Goal: Register for event/course

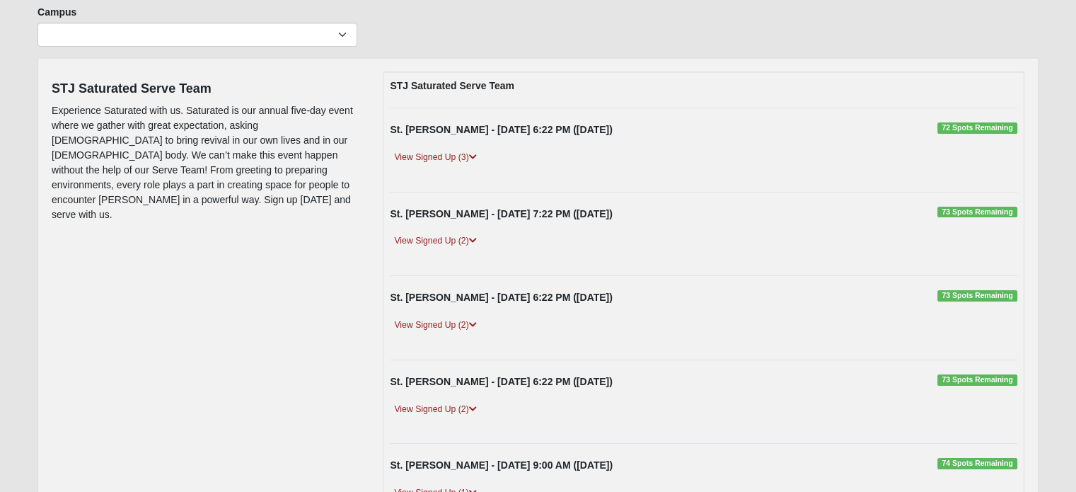
scroll to position [142, 0]
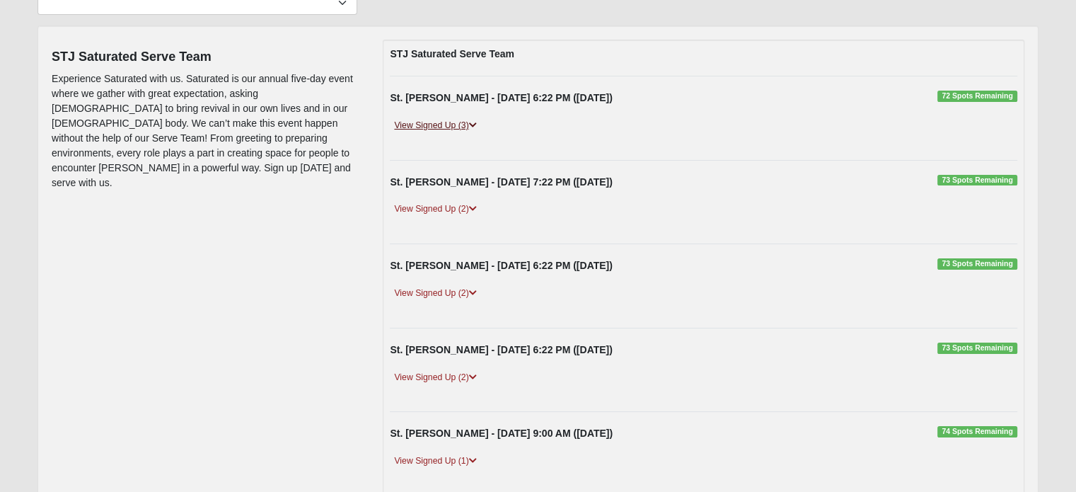
click at [475, 124] on icon at bounding box center [473, 125] width 8 height 8
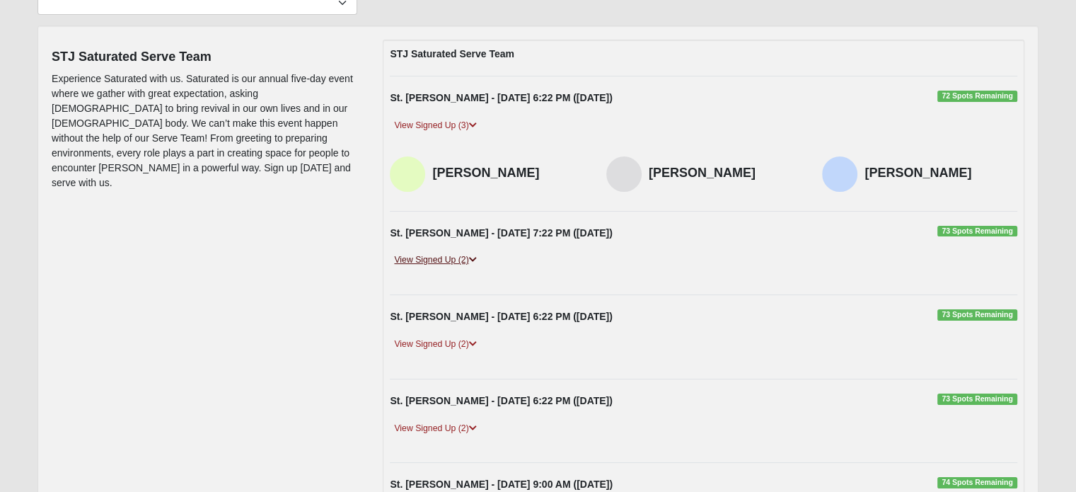
click at [473, 255] on icon at bounding box center [473, 259] width 8 height 8
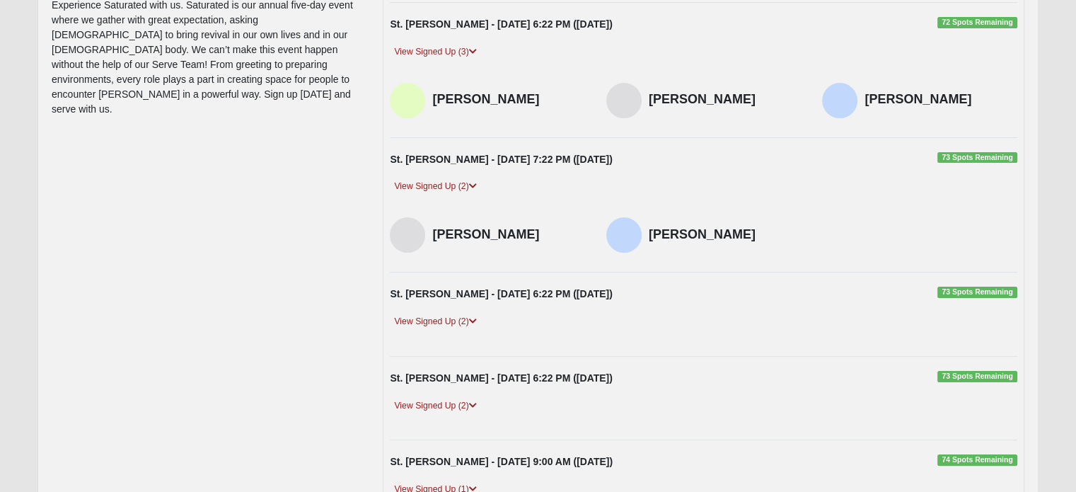
scroll to position [283, 0]
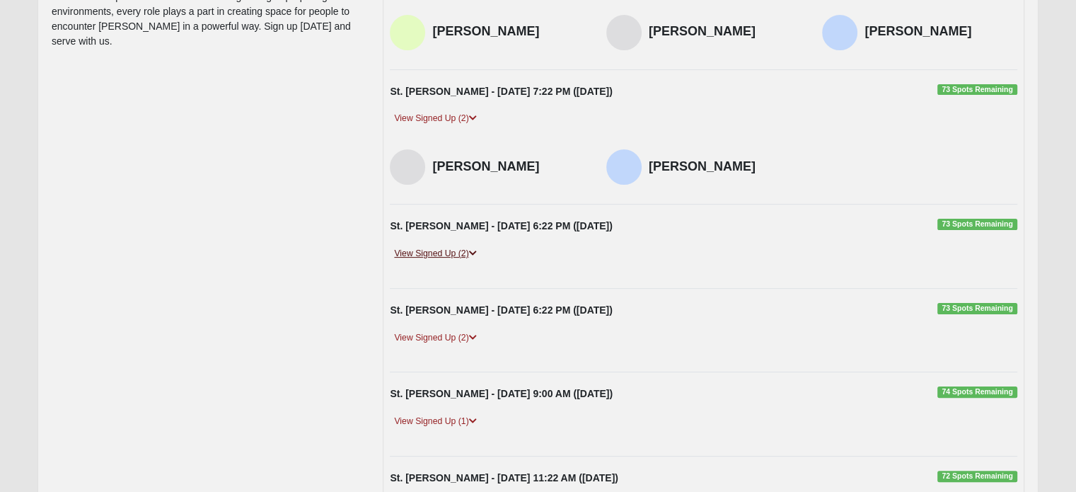
click at [474, 250] on icon at bounding box center [473, 253] width 8 height 8
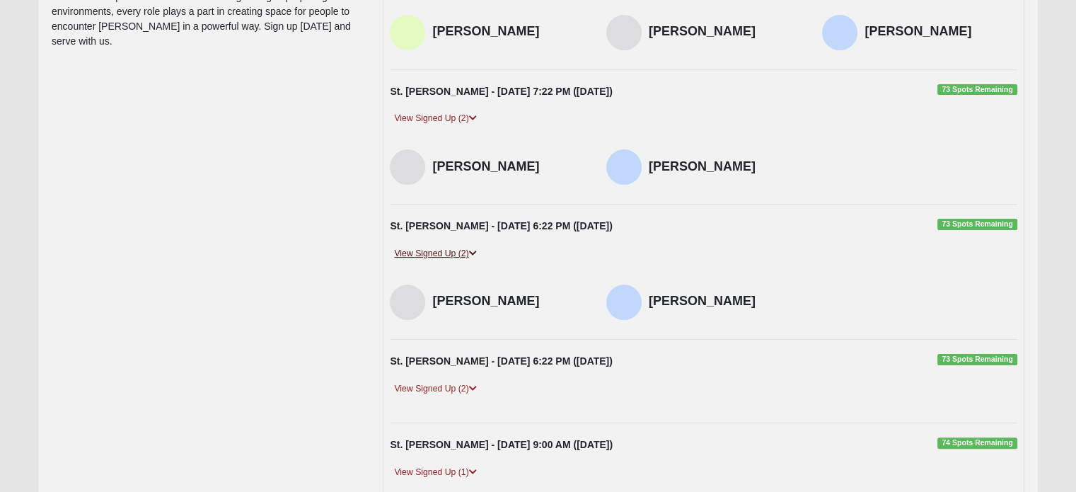
scroll to position [354, 0]
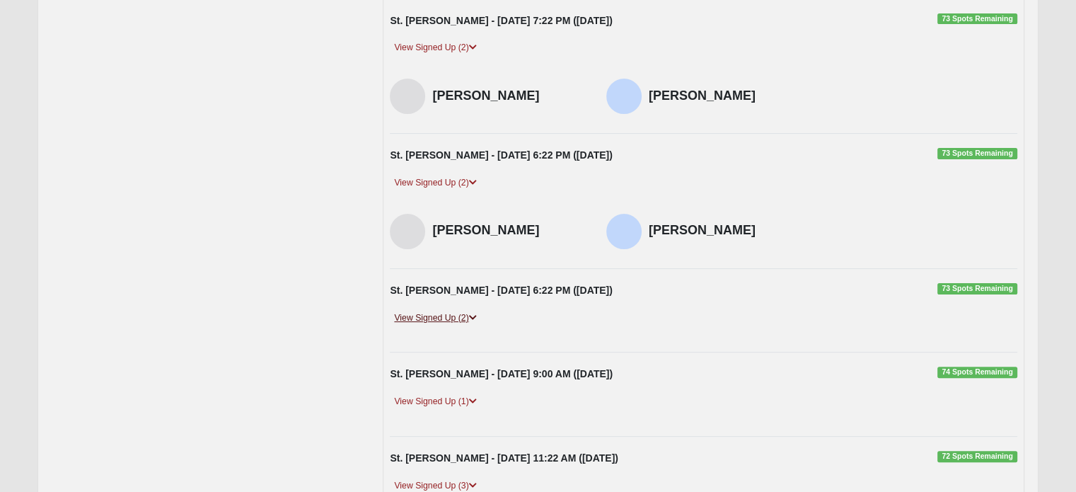
click at [475, 318] on icon at bounding box center [473, 317] width 8 height 8
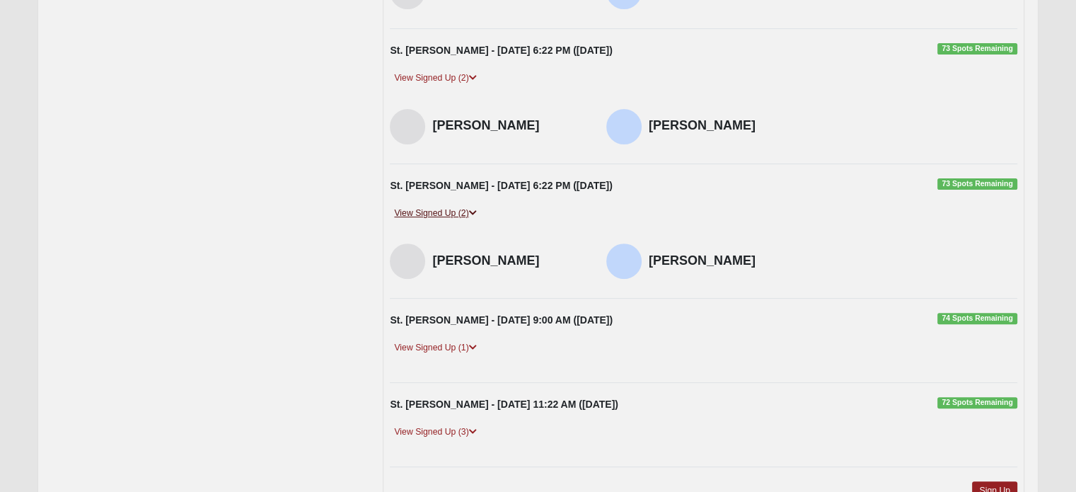
scroll to position [495, 0]
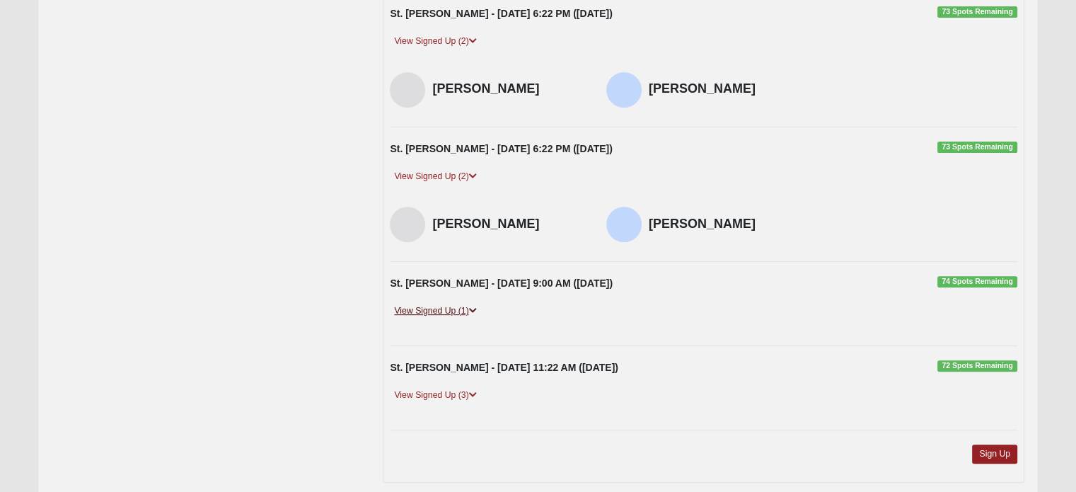
click at [475, 308] on icon at bounding box center [473, 310] width 8 height 8
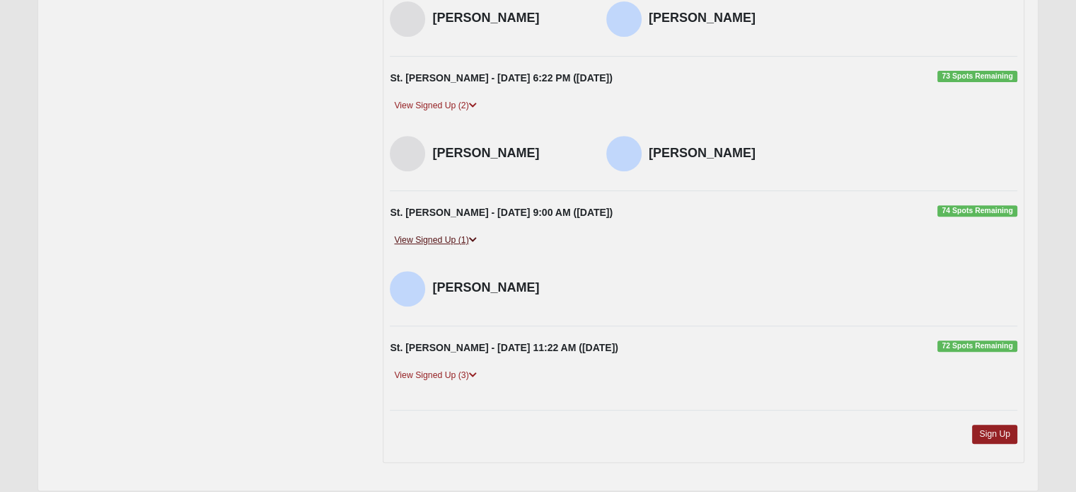
scroll to position [614, 0]
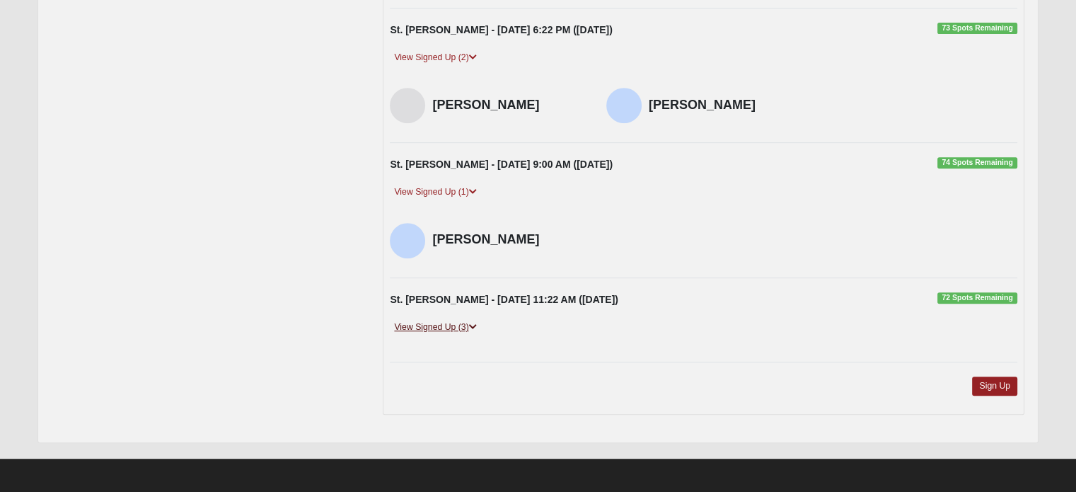
click at [475, 325] on icon at bounding box center [473, 327] width 8 height 8
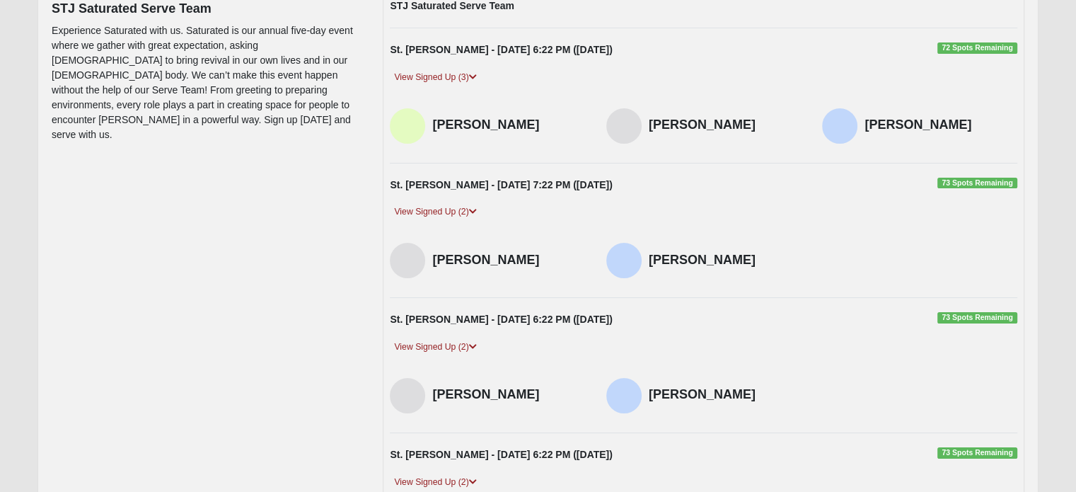
scroll to position [48, 0]
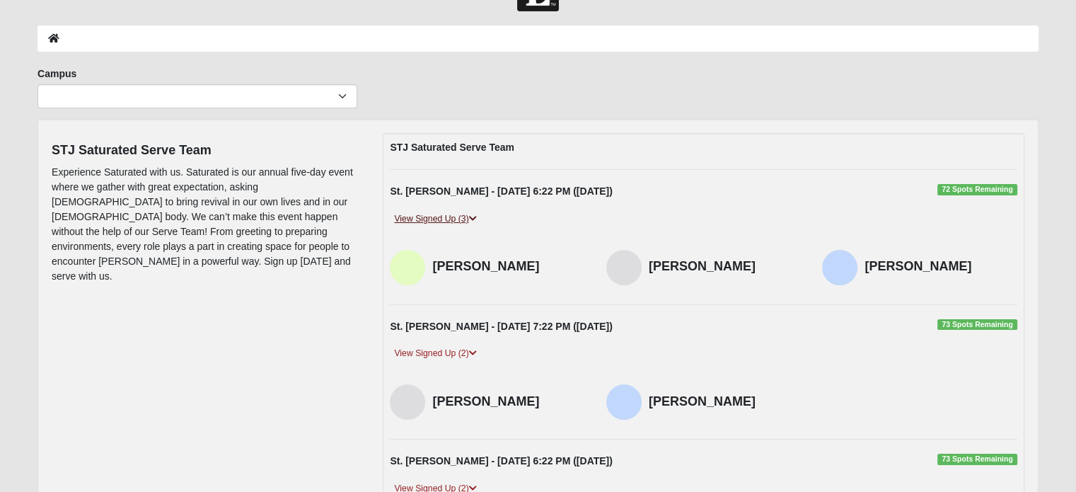
click at [429, 214] on link "View Signed Up (3)" at bounding box center [435, 219] width 91 height 15
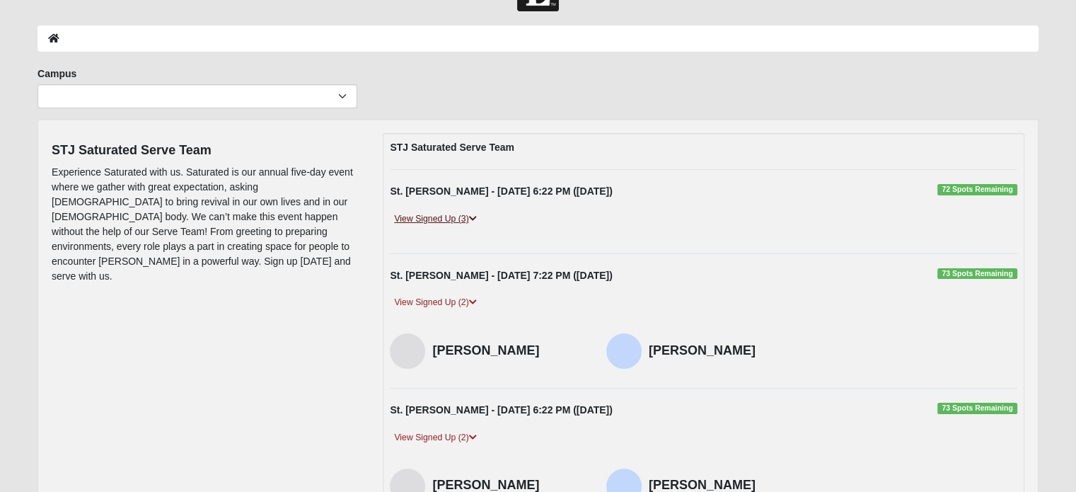
click at [425, 215] on link "View Signed Up (3)" at bounding box center [435, 219] width 91 height 15
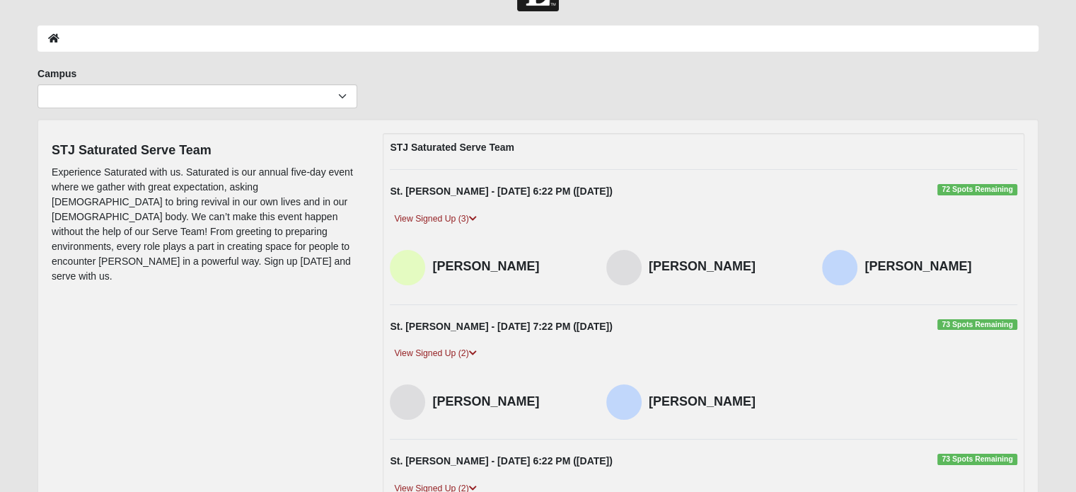
click at [946, 188] on span "72 Spots Remaining" at bounding box center [977, 189] width 80 height 11
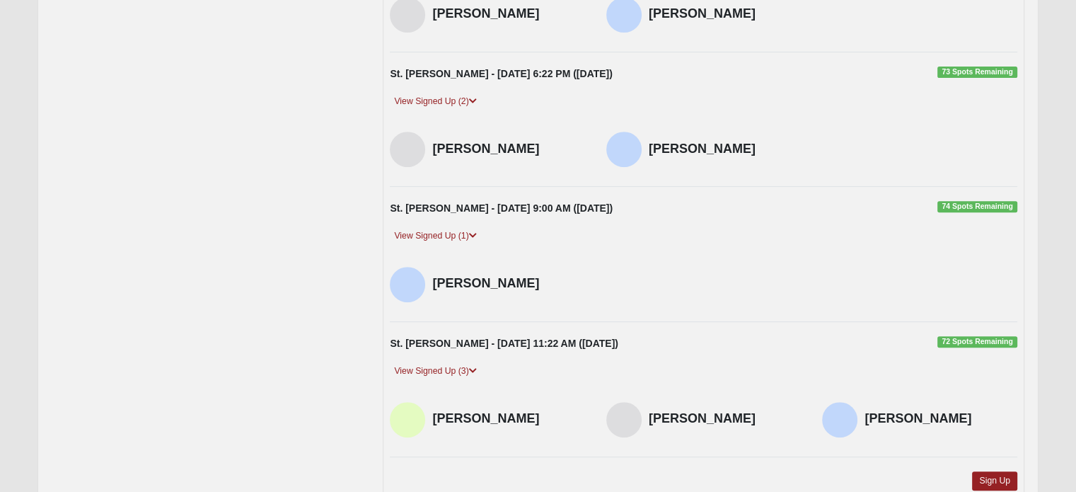
scroll to position [665, 0]
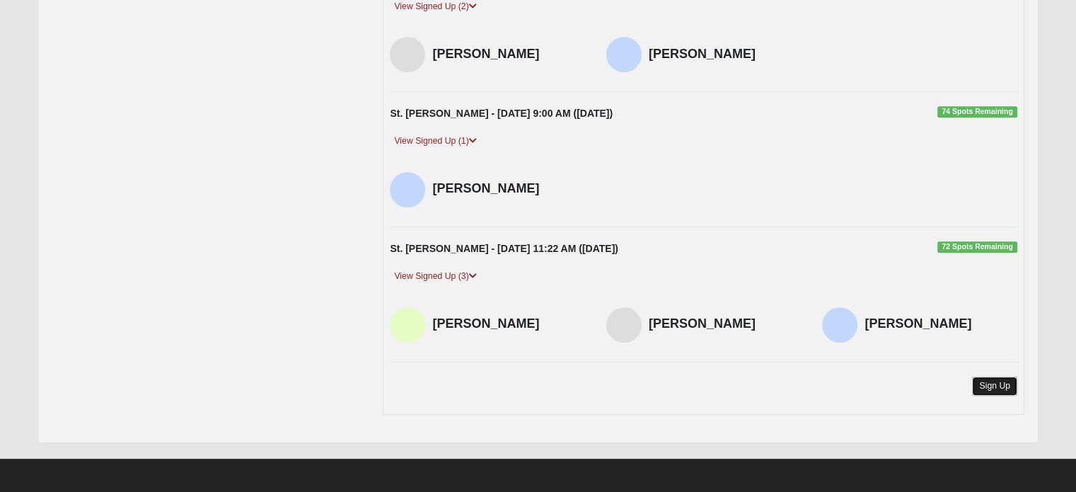
click at [998, 382] on link "Sign Up" at bounding box center [994, 385] width 45 height 19
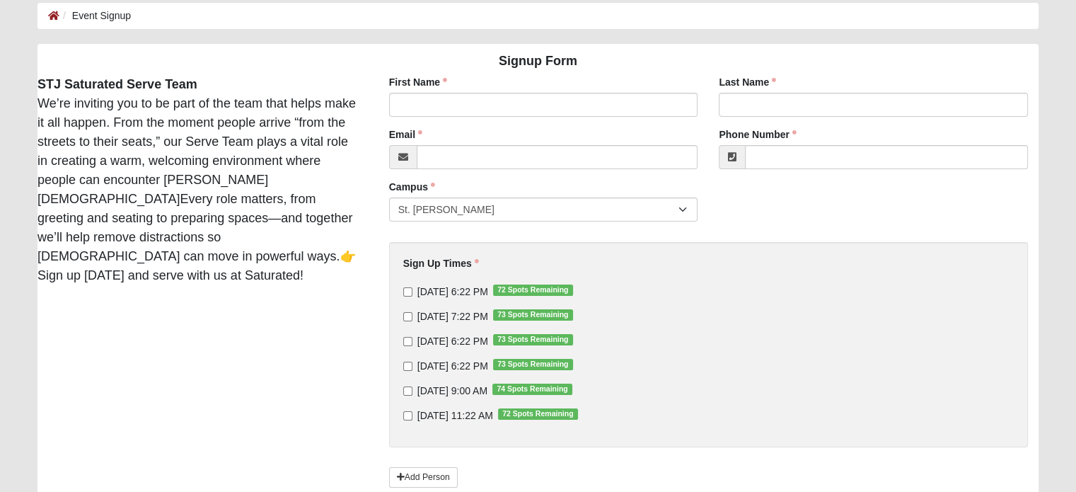
scroll to position [142, 0]
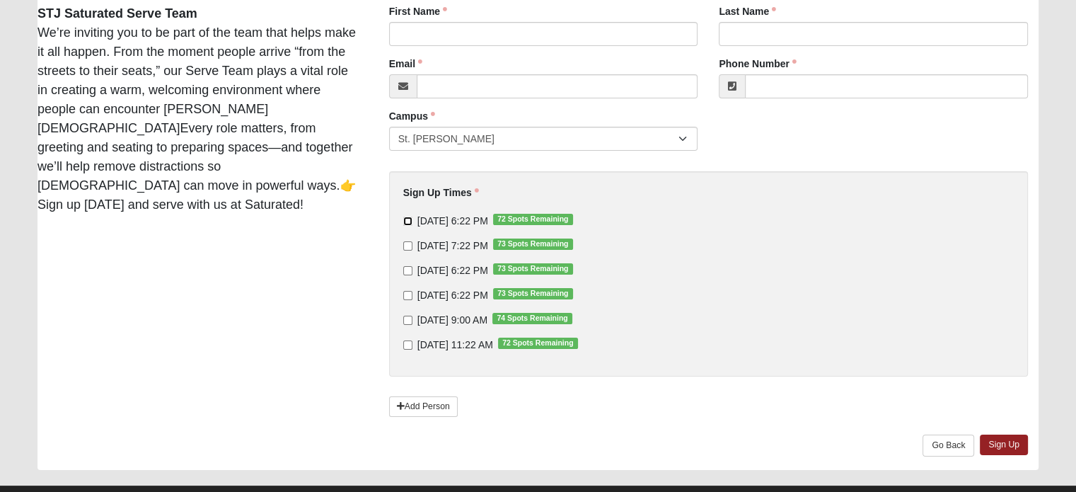
click at [405, 222] on input "9/10/2025 6:22 PM 72 Spots Remaining" at bounding box center [407, 221] width 9 height 9
checkbox input "true"
click at [1002, 443] on link "Sign Up" at bounding box center [1004, 444] width 48 height 21
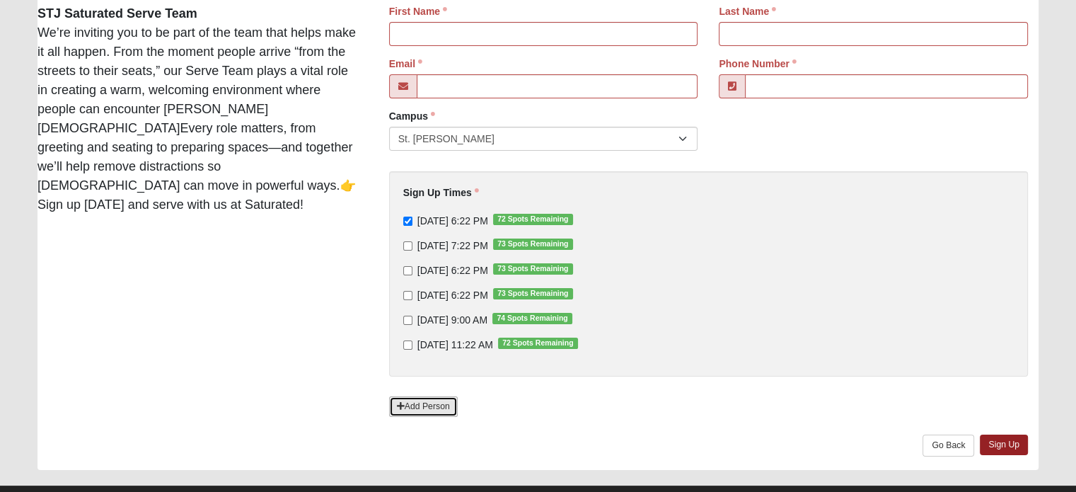
click at [444, 412] on link "Add Person" at bounding box center [423, 406] width 69 height 21
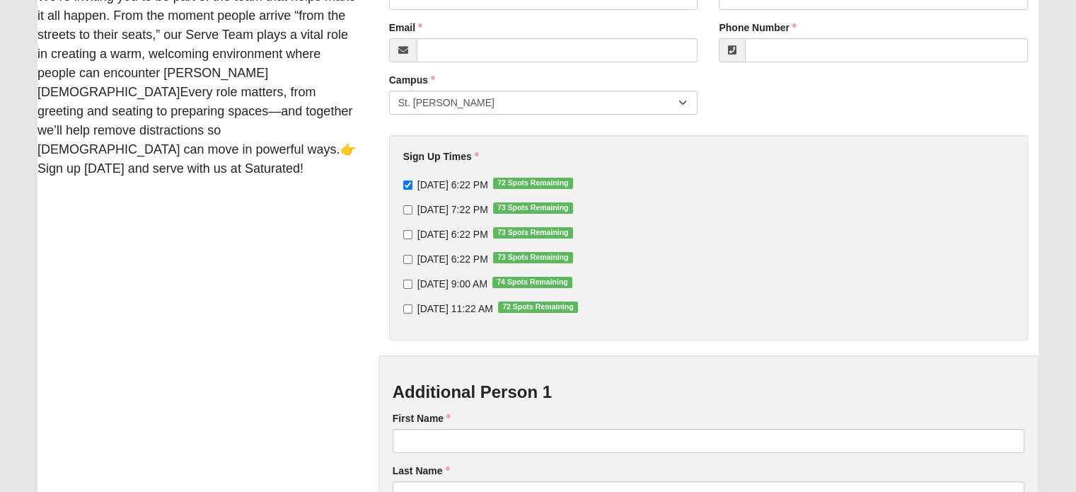
scroll to position [354, 0]
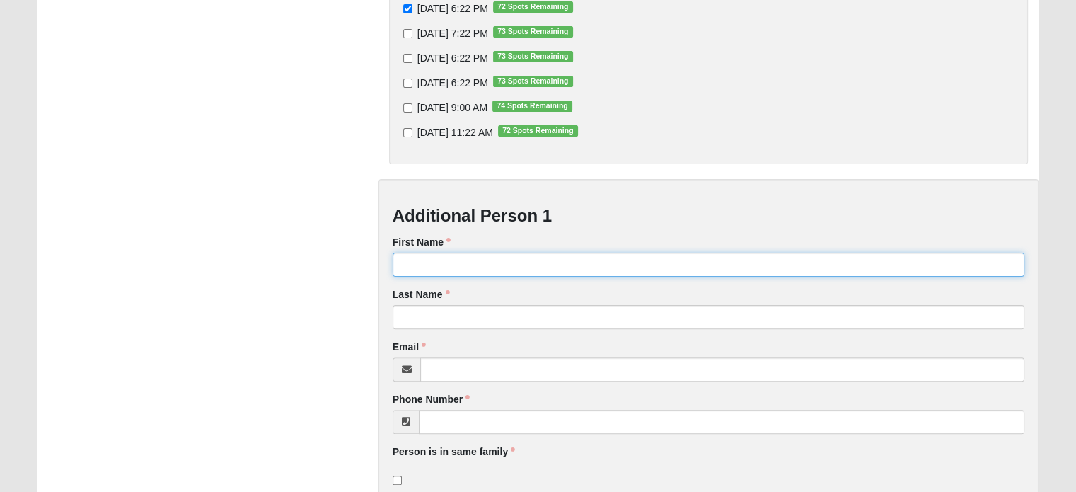
click at [413, 268] on input "First Name" at bounding box center [709, 265] width 632 height 24
type input "Kim"
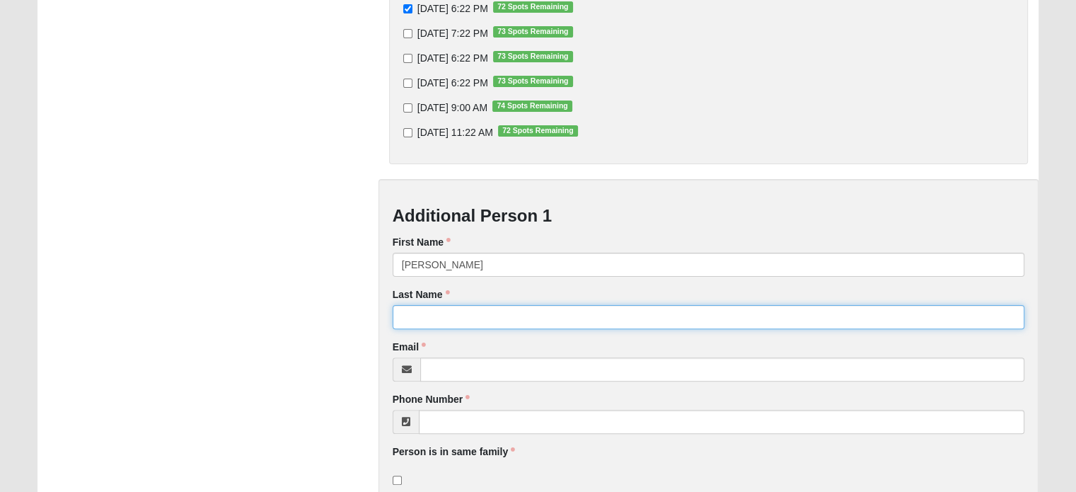
click at [401, 324] on input "Last Name" at bounding box center [709, 317] width 632 height 24
type input "Worbington"
type input "(904) 333-1902"
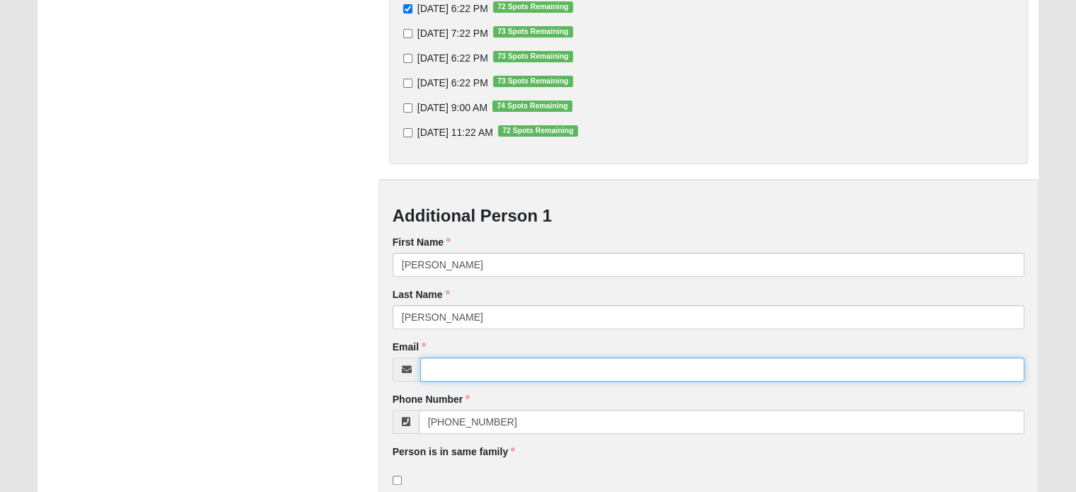
click at [510, 367] on input "Email" at bounding box center [722, 369] width 604 height 24
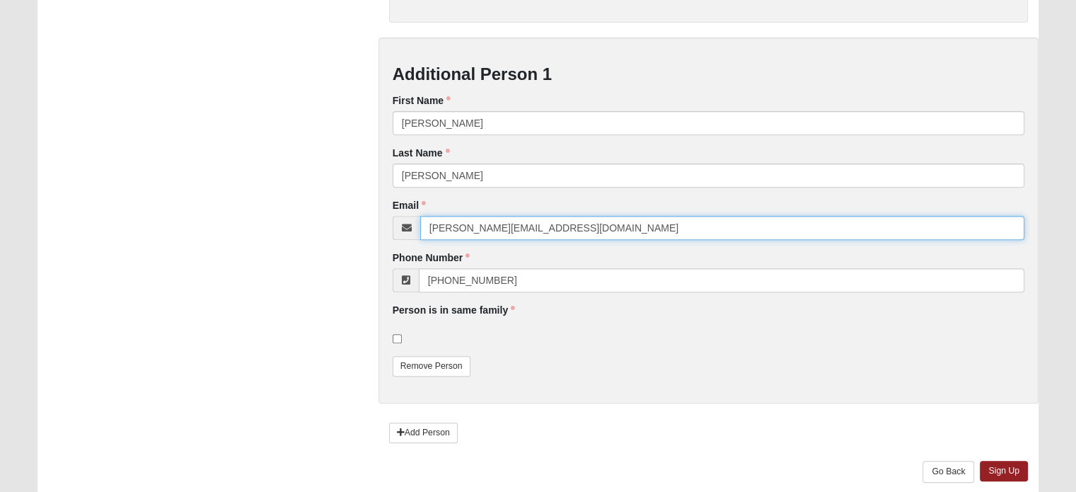
scroll to position [549, 0]
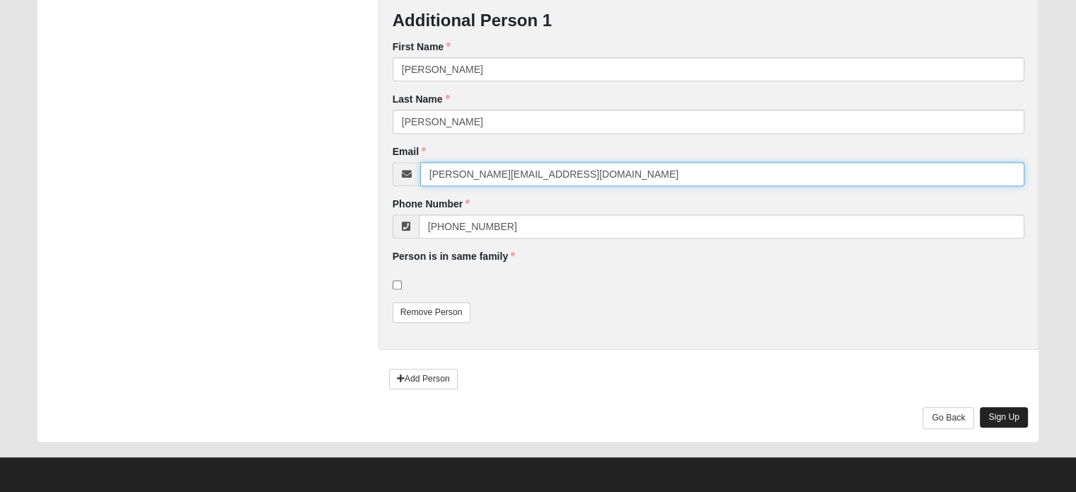
type input "kim@welchteam.com"
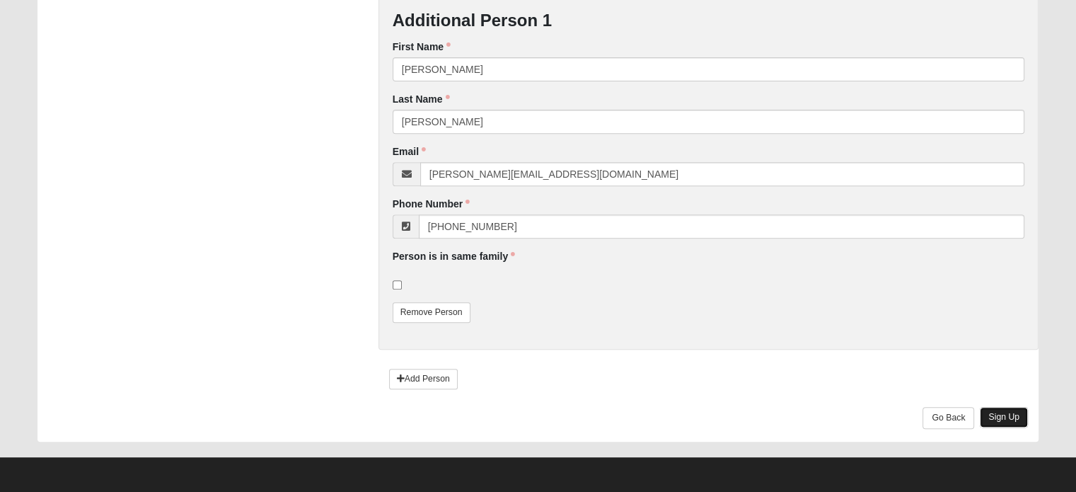
click at [1010, 421] on link "Sign Up" at bounding box center [1004, 417] width 48 height 21
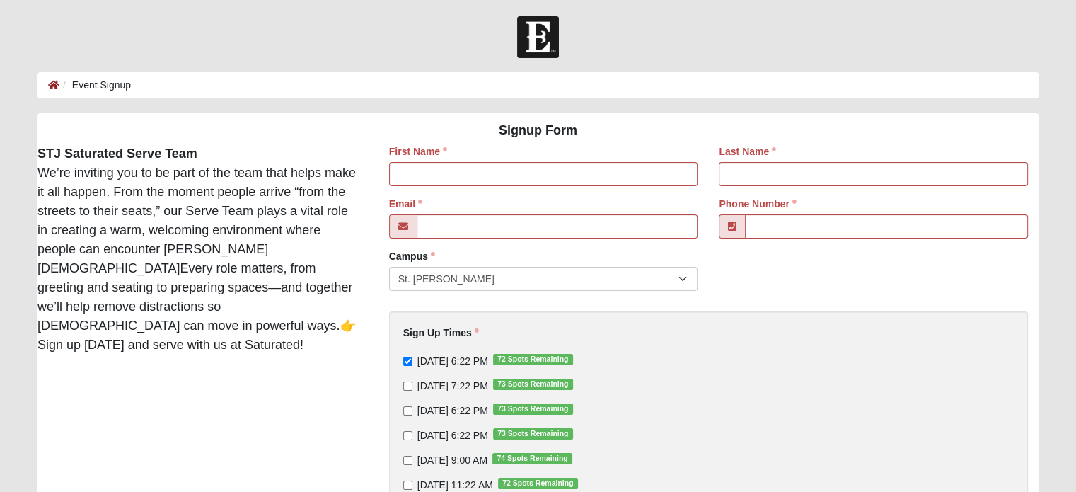
scroll to position [0, 0]
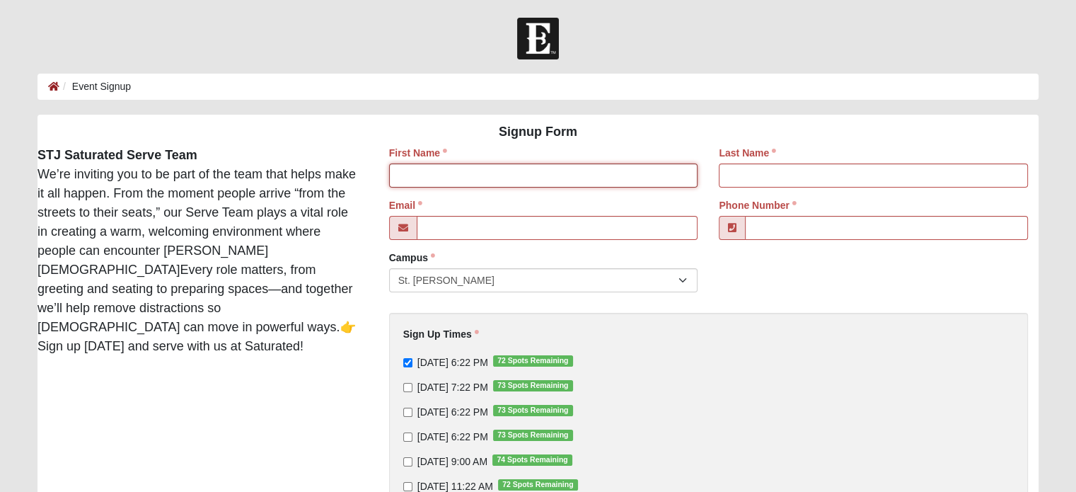
click at [449, 168] on input "First Name" at bounding box center [543, 175] width 309 height 24
type input "Kim"
click at [810, 183] on input "Last Name" at bounding box center [873, 175] width 309 height 24
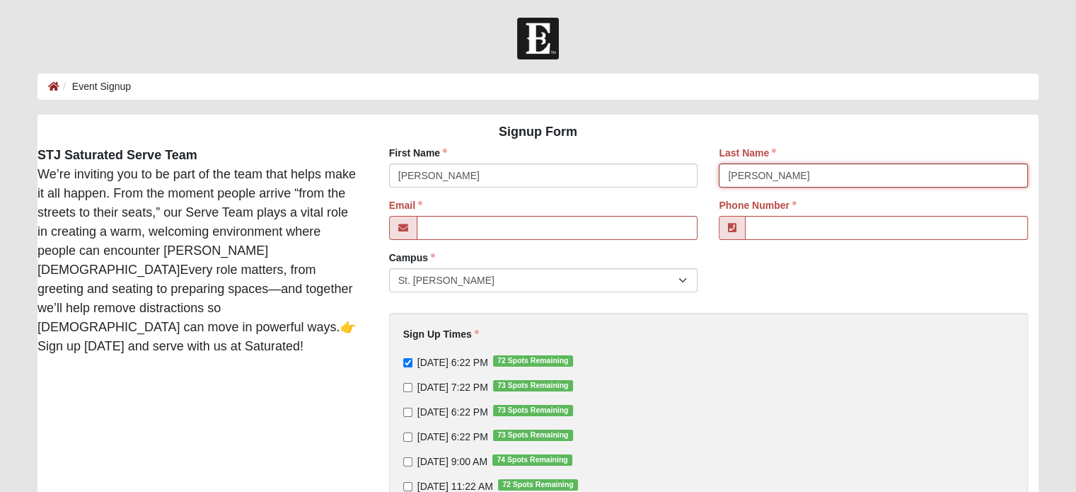
type input "Worbington"
click at [480, 226] on input "Email" at bounding box center [558, 228] width 282 height 24
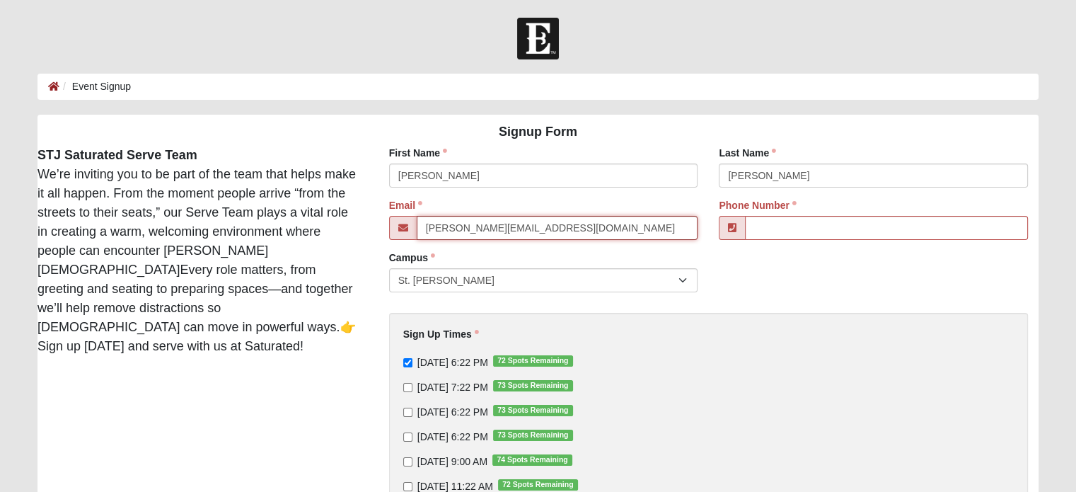
type input "kim@welchteam.com"
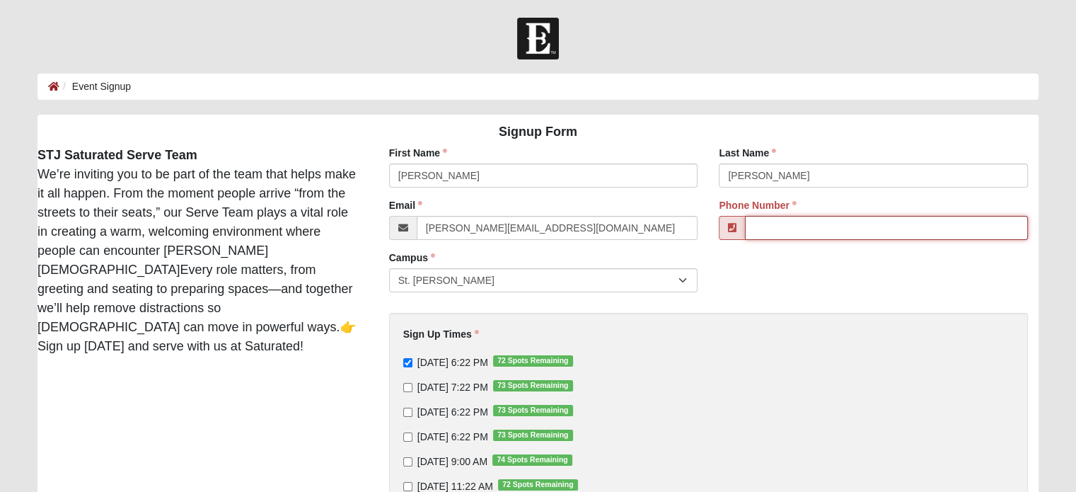
click at [787, 231] on input "Phone Number" at bounding box center [886, 228] width 283 height 24
type input "(904) 333-1902"
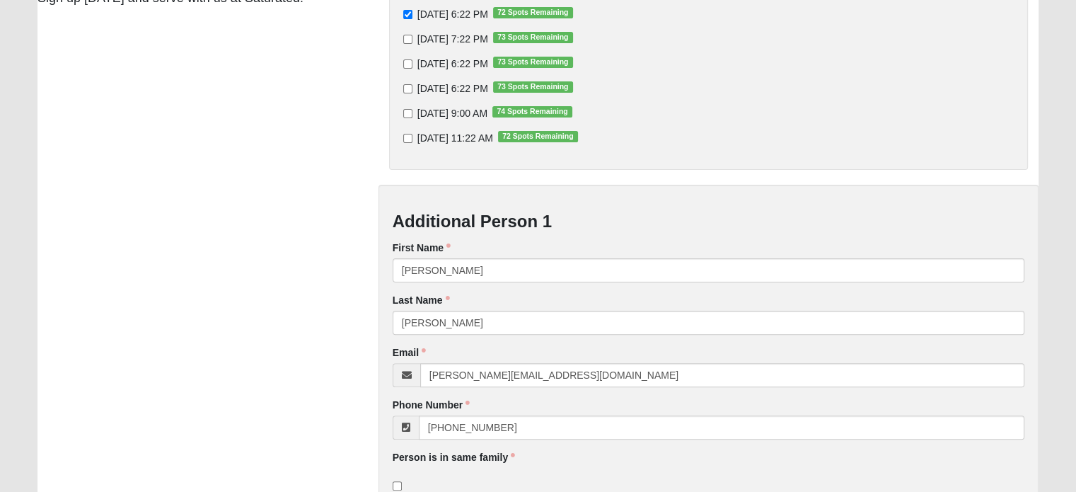
scroll to position [354, 0]
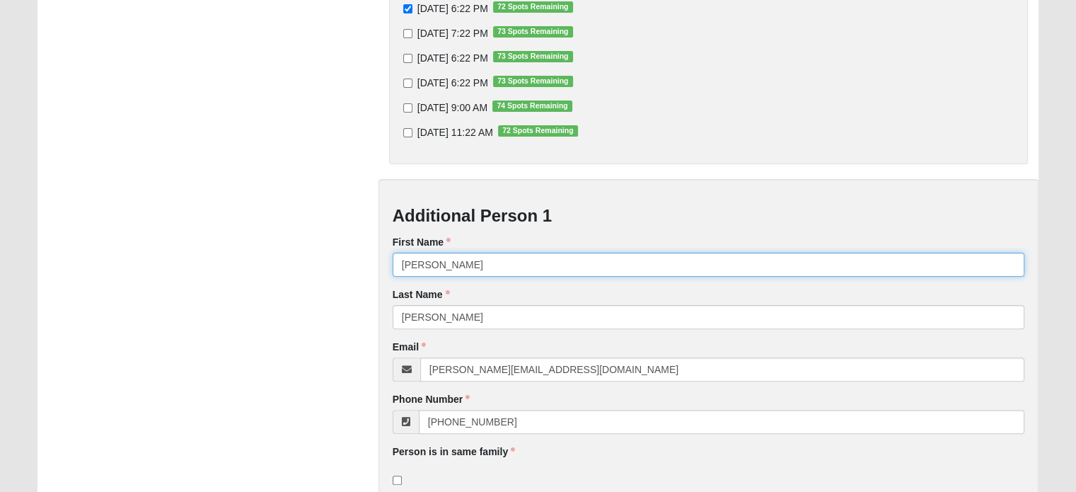
drag, startPoint x: 362, startPoint y: 257, endPoint x: 306, endPoint y: 254, distance: 56.7
click at [308, 254] on div "Signup Form STJ Saturated Serve Team We’re inviting you to be part of the team …" at bounding box center [538, 199] width 1022 height 876
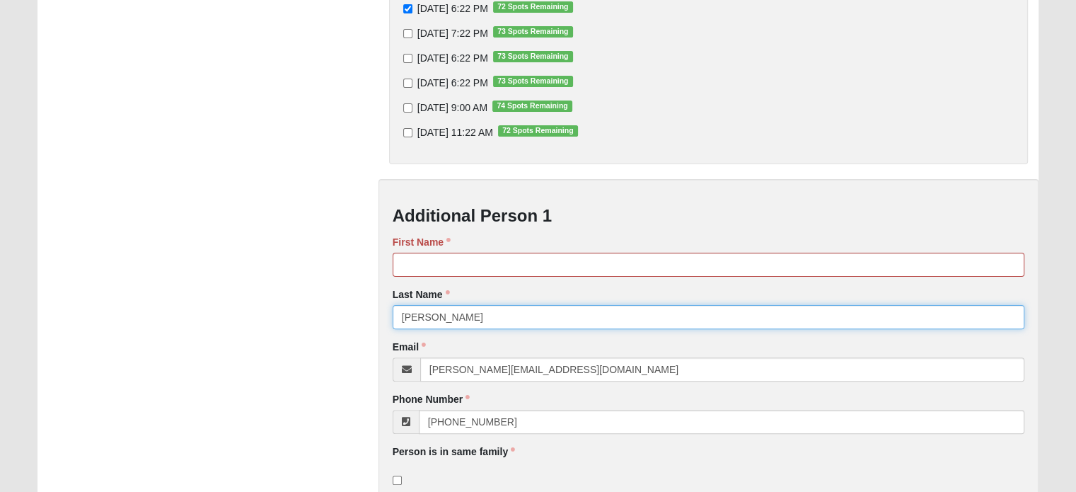
drag, startPoint x: 448, startPoint y: 322, endPoint x: 353, endPoint y: 321, distance: 94.8
click at [353, 321] on div "Signup Form STJ Saturated Serve Team We’re inviting you to be part of the team …" at bounding box center [538, 199] width 1022 height 876
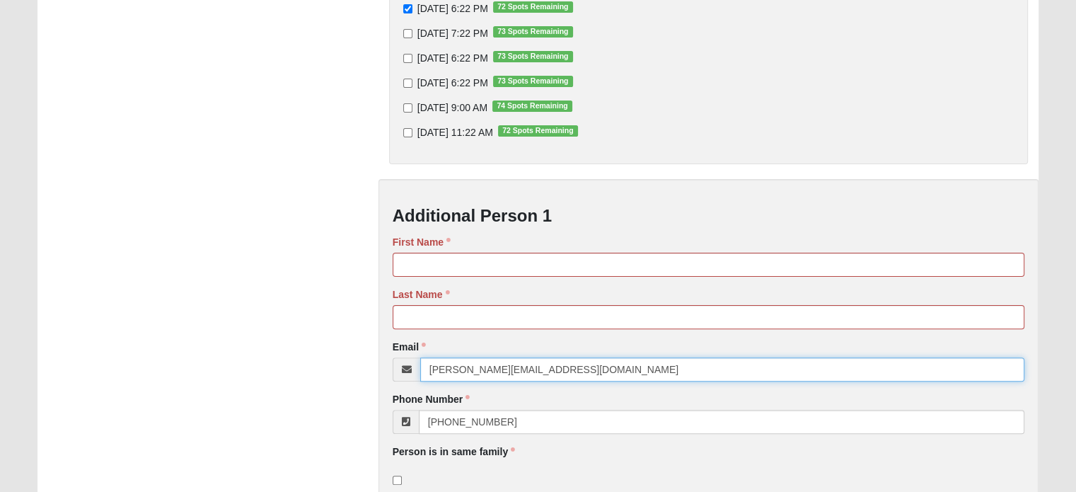
drag, startPoint x: 543, startPoint y: 368, endPoint x: 376, endPoint y: 374, distance: 166.4
click at [376, 374] on div "First Name Kim Last Name Worbington Email kim@welchteam.com Email address is no…" at bounding box center [708, 214] width 681 height 845
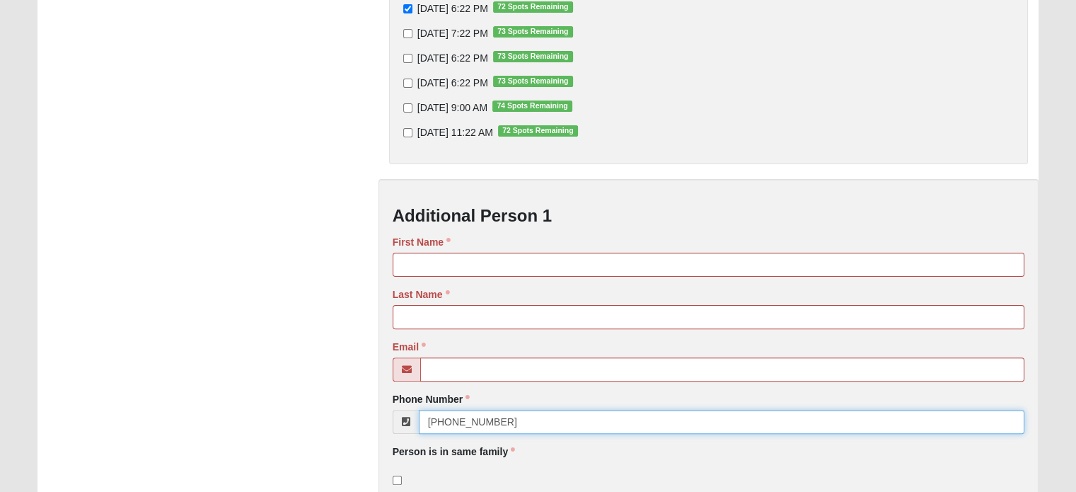
drag, startPoint x: 518, startPoint y: 415, endPoint x: 381, endPoint y: 418, distance: 136.6
click at [381, 418] on div "Additional Person 1 First Name Last Name Email Email address is not valid Phone…" at bounding box center [709, 362] width 660 height 366
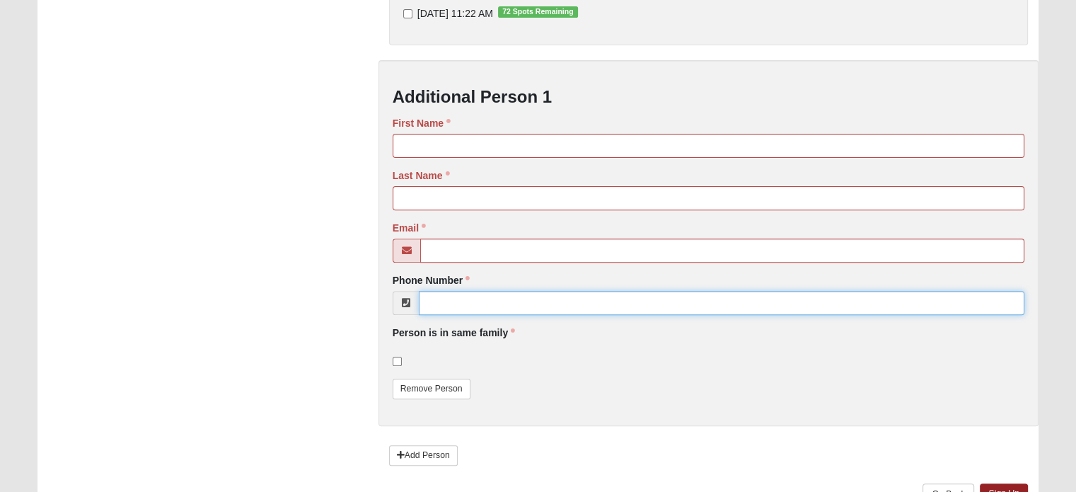
scroll to position [549, 0]
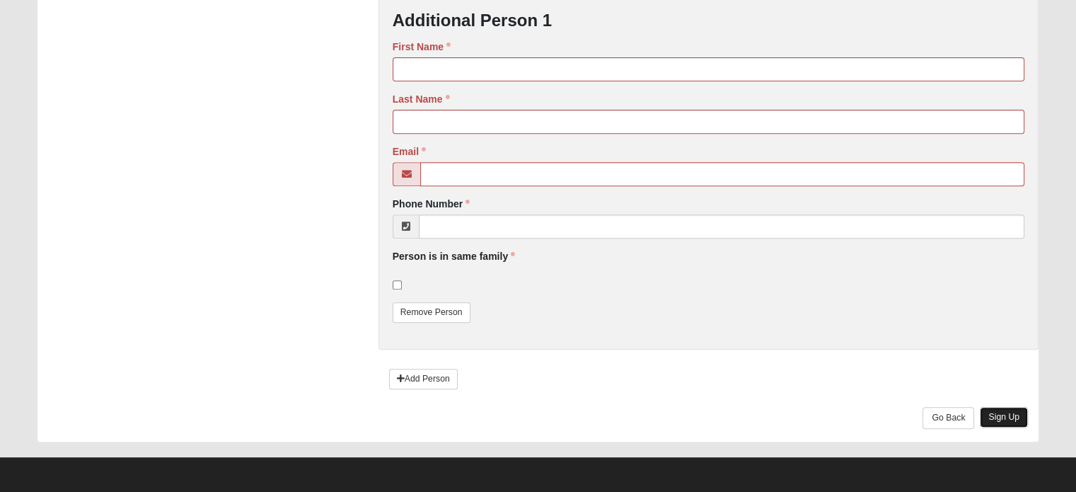
click at [1013, 411] on link "Sign Up" at bounding box center [1004, 417] width 48 height 21
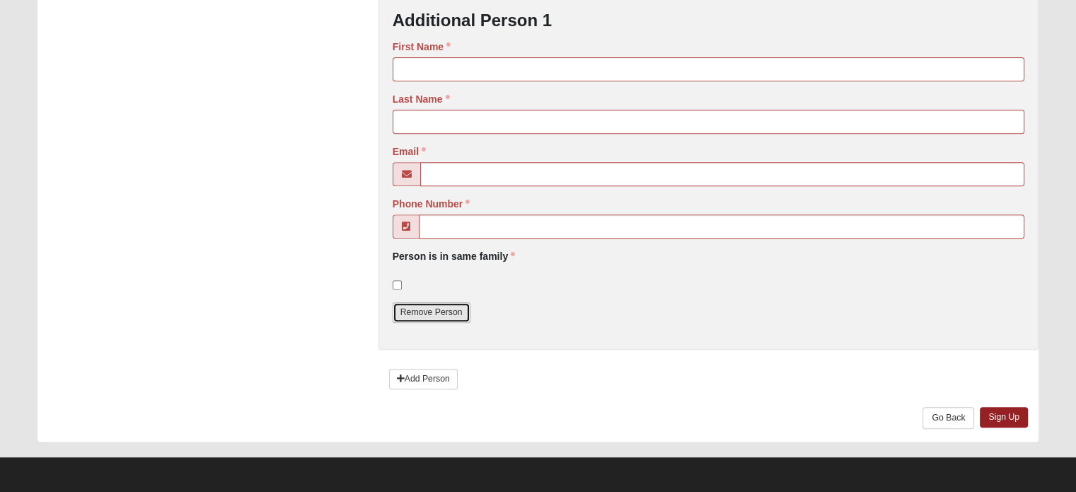
click at [412, 310] on link "Remove Person" at bounding box center [432, 312] width 78 height 21
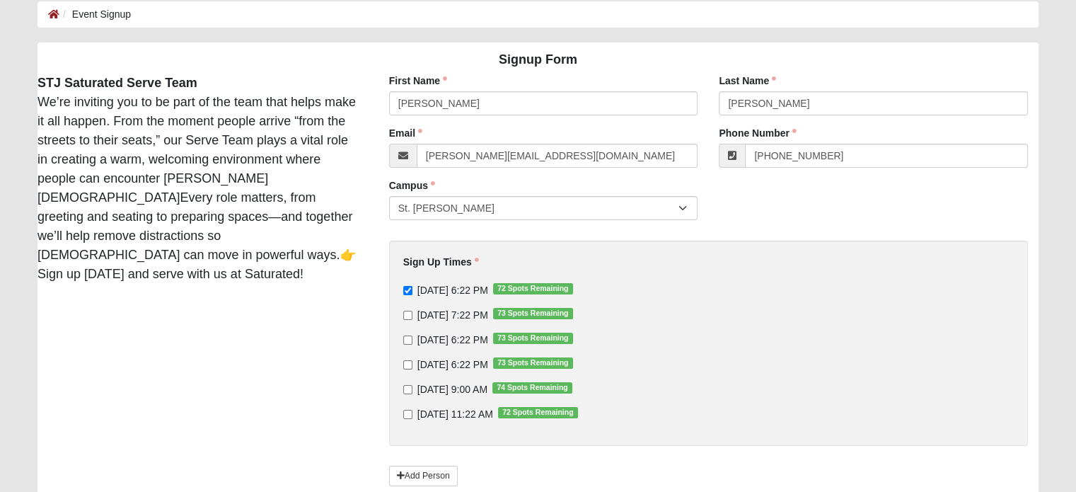
scroll to position [170, 0]
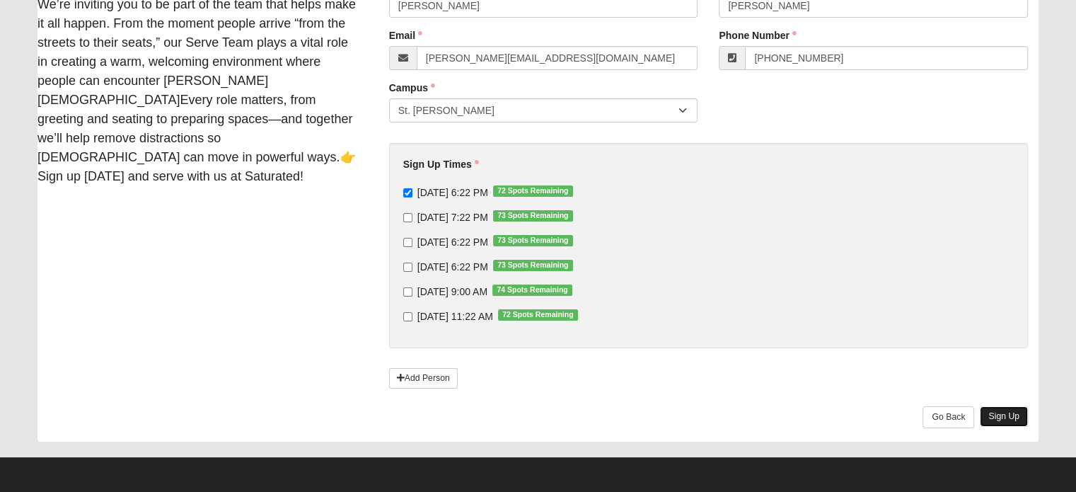
click at [1004, 415] on link "Sign Up" at bounding box center [1004, 416] width 48 height 21
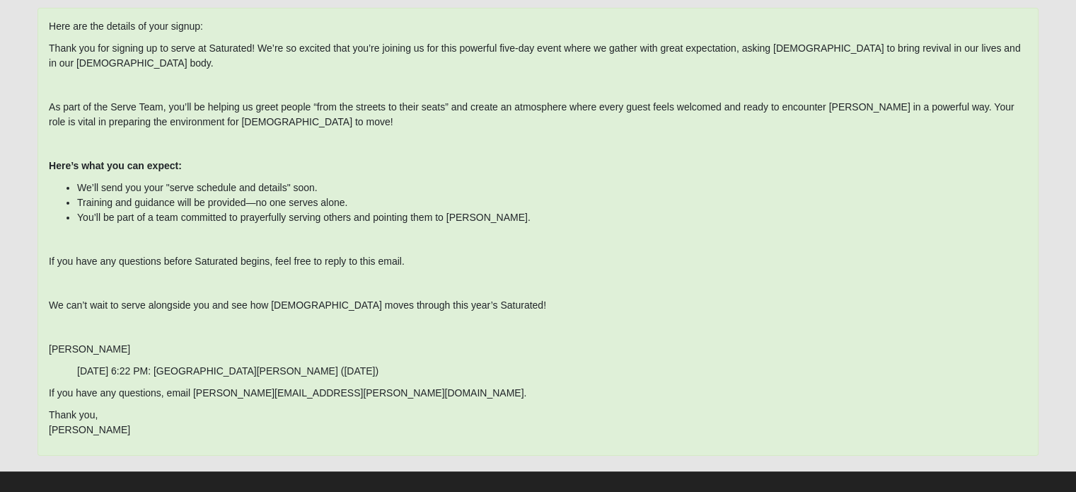
scroll to position [109, 0]
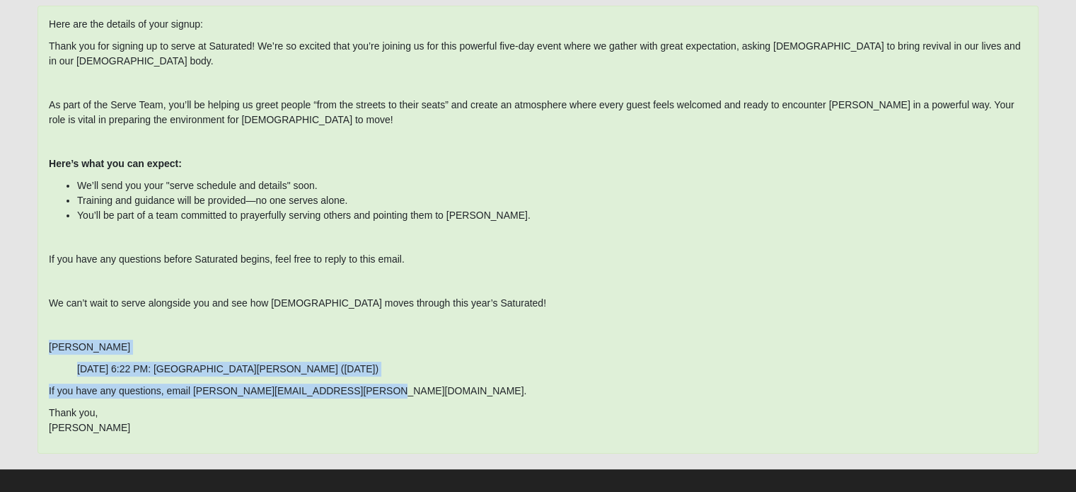
drag, startPoint x: 49, startPoint y: 335, endPoint x: 361, endPoint y: 383, distance: 315.8
click at [361, 383] on div "Here are the details of your signup: Thank you for signing up to serve at Satur…" at bounding box center [537, 230] width 1001 height 448
copy span "Matt Didway 9/10/2025 6:22 PM: St. Johns (9/10/2025) If you have any questions,…"
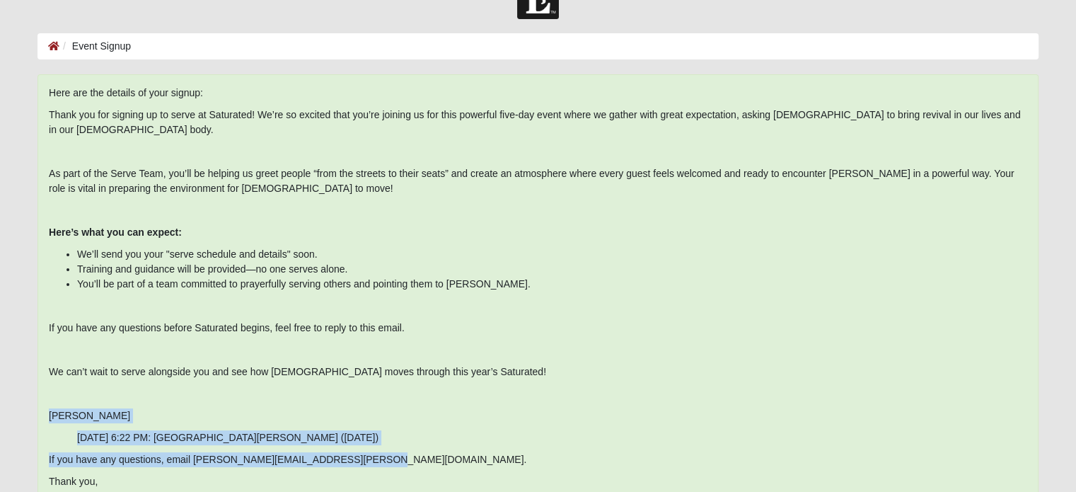
scroll to position [0, 0]
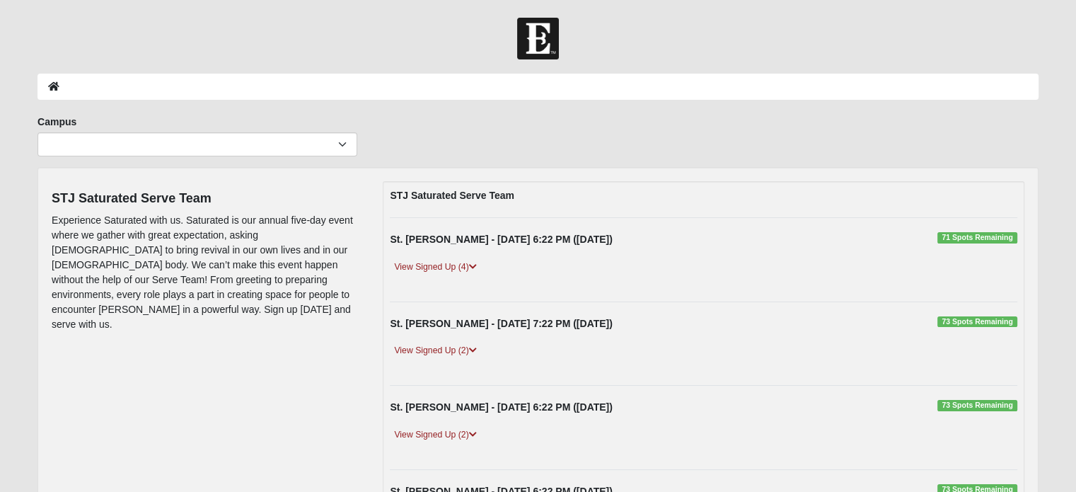
click at [951, 238] on span "71 Spots Remaining" at bounding box center [977, 237] width 80 height 11
click at [479, 263] on link "View Signed Up (4)" at bounding box center [435, 267] width 91 height 15
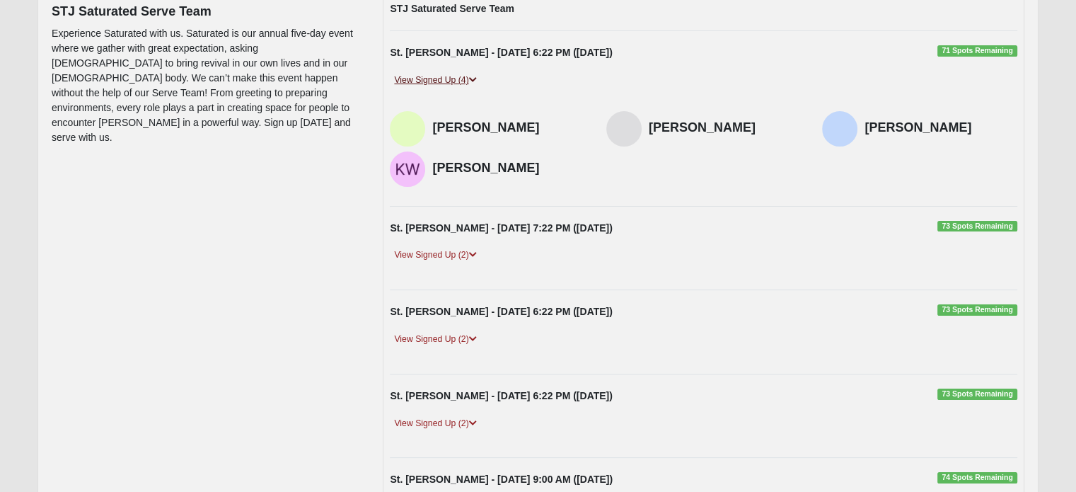
scroll to position [25, 0]
